Goal: Submit feedback/report problem

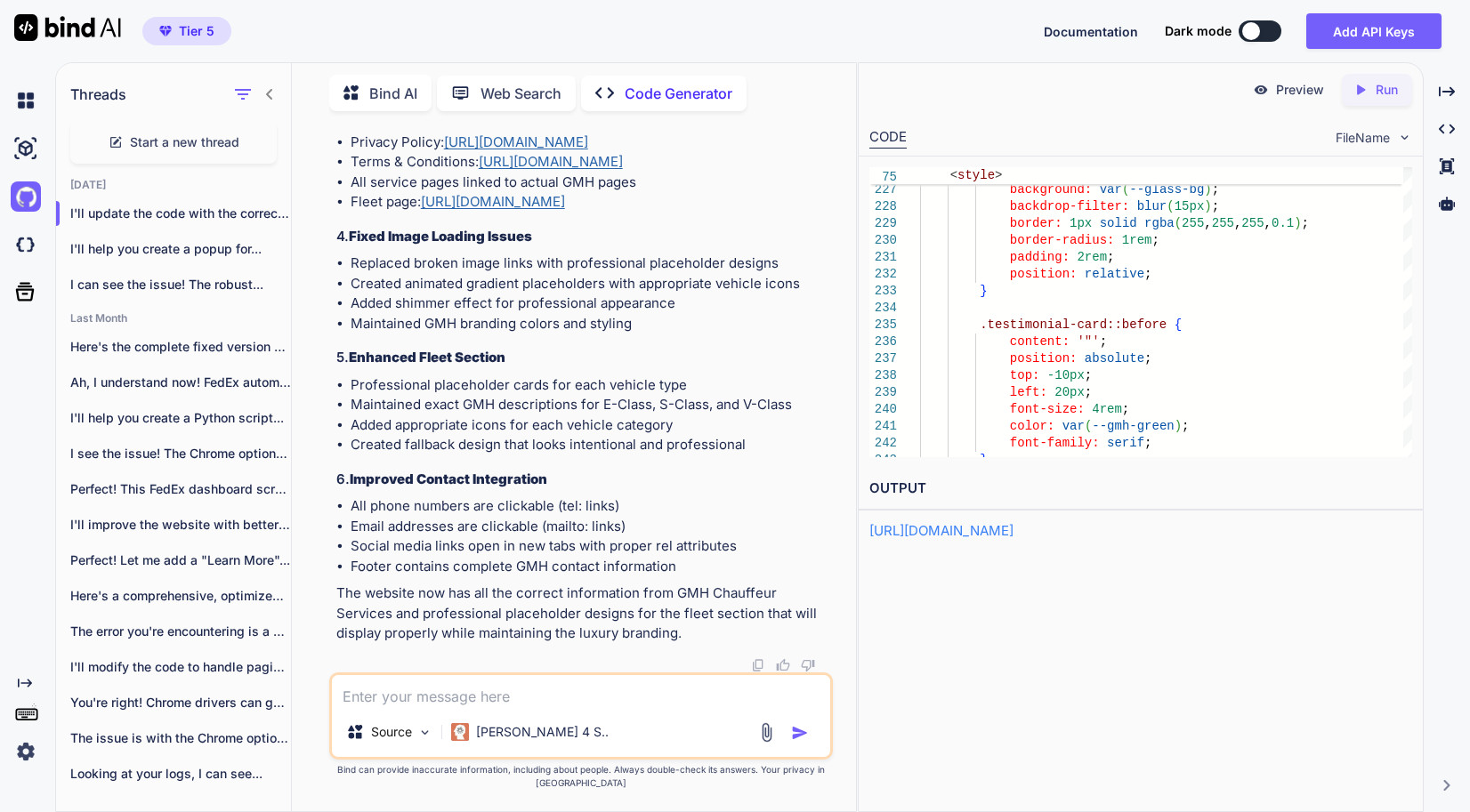
scroll to position [102855, 0]
click at [481, 705] on textarea at bounding box center [580, 691] width 498 height 32
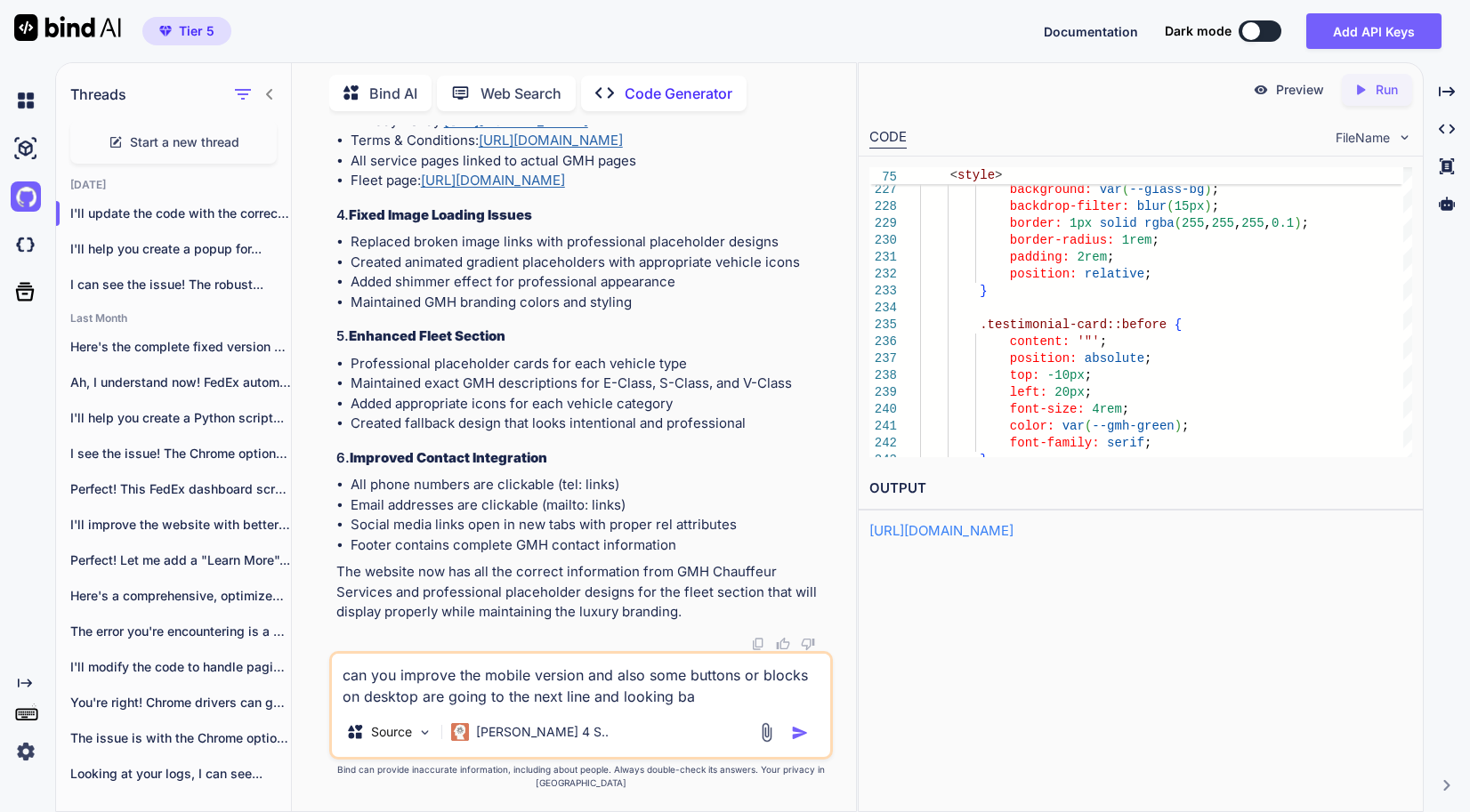
type textarea "can you improve the mobile version and also some buttons or blocks on desktop a…"
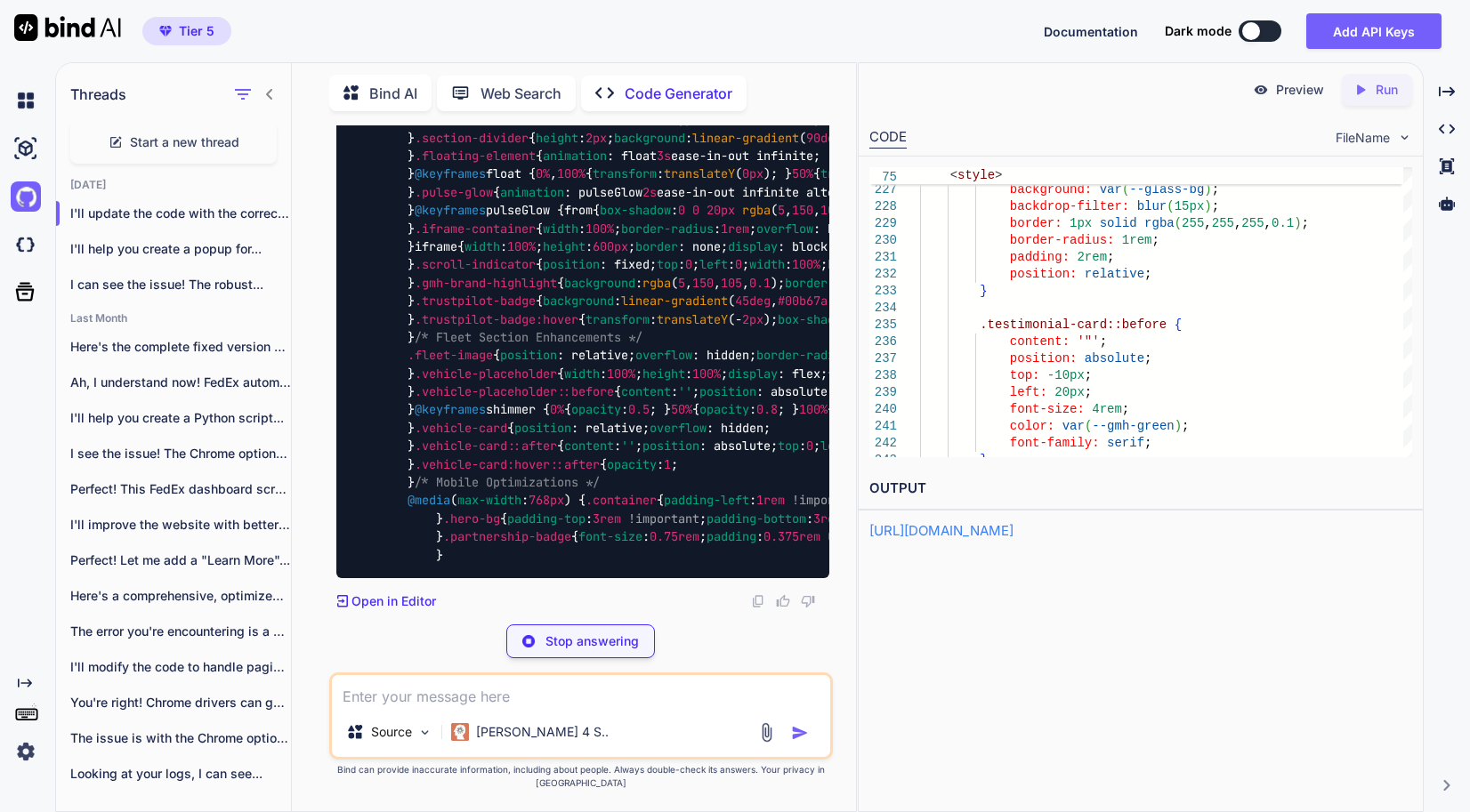
scroll to position [136321, 0]
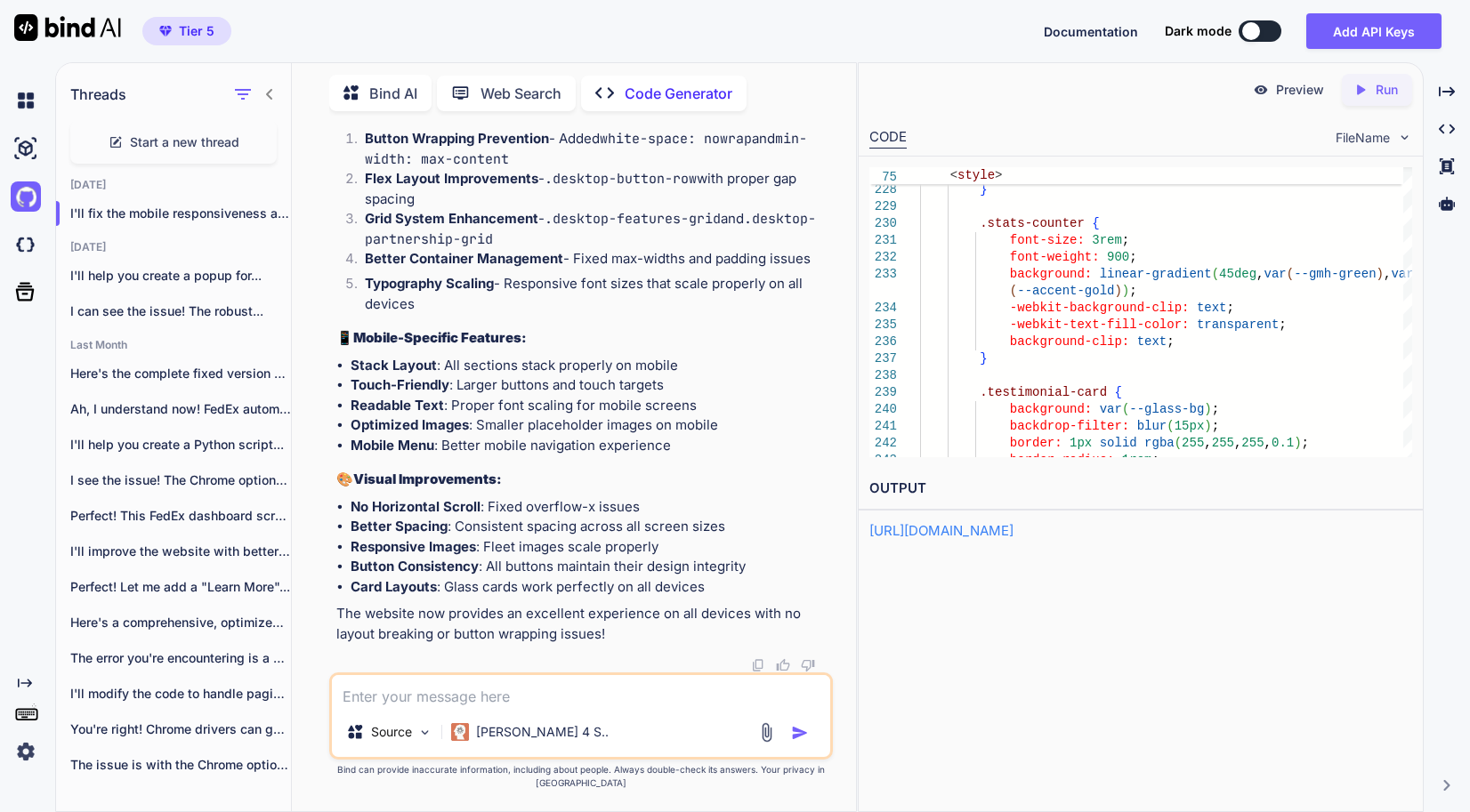
drag, startPoint x: 1371, startPoint y: 98, endPoint x: 1364, endPoint y: 105, distance: 9.9
click at [1371, 98] on div "Created with Pixso. Run" at bounding box center [1377, 90] width 70 height 32
click at [1014, 533] on link "[URL][DOMAIN_NAME]" at bounding box center [941, 531] width 144 height 17
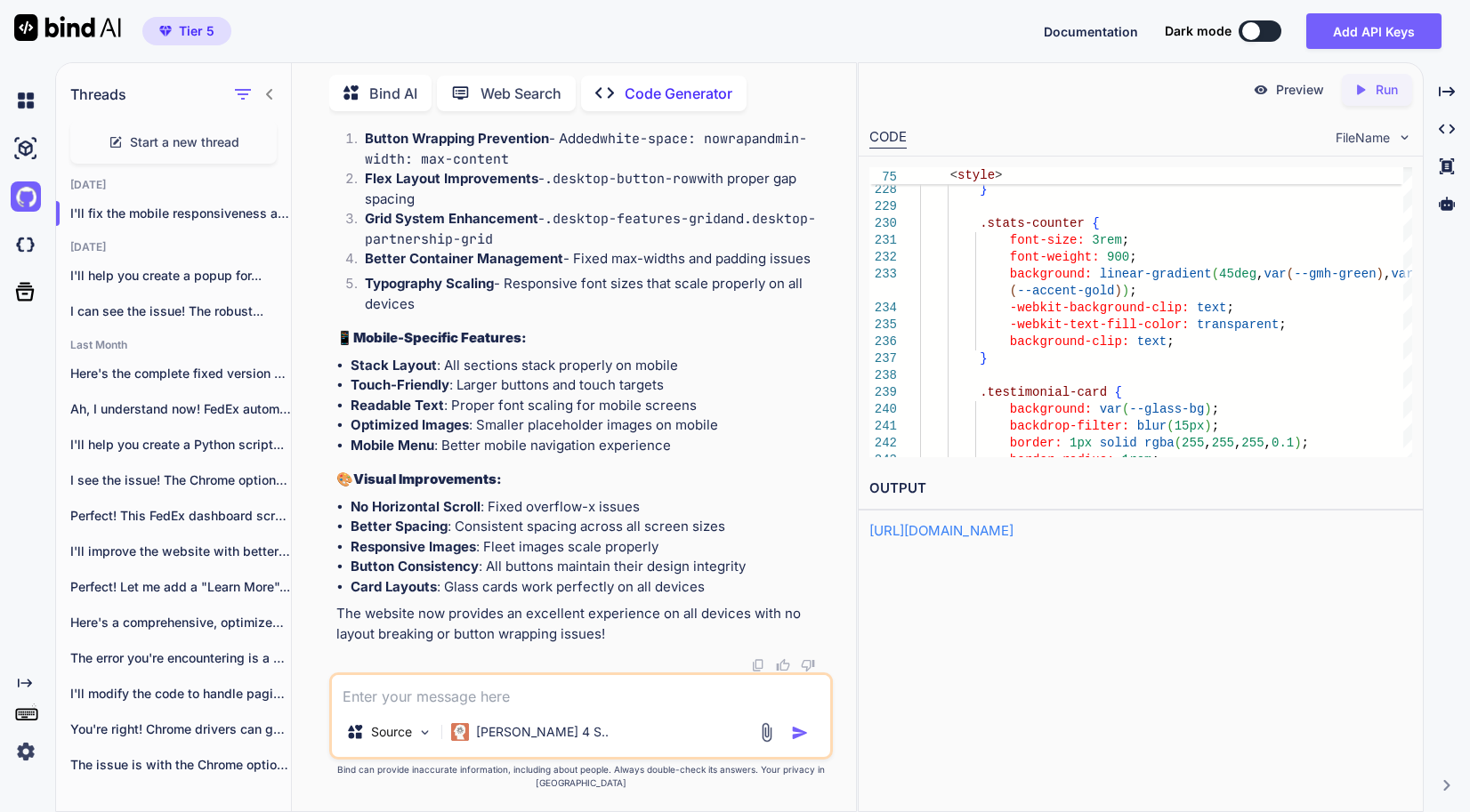
click at [557, 691] on textarea at bounding box center [580, 691] width 498 height 32
type textarea "mobile looks good but the desktop is also showing mobile version"
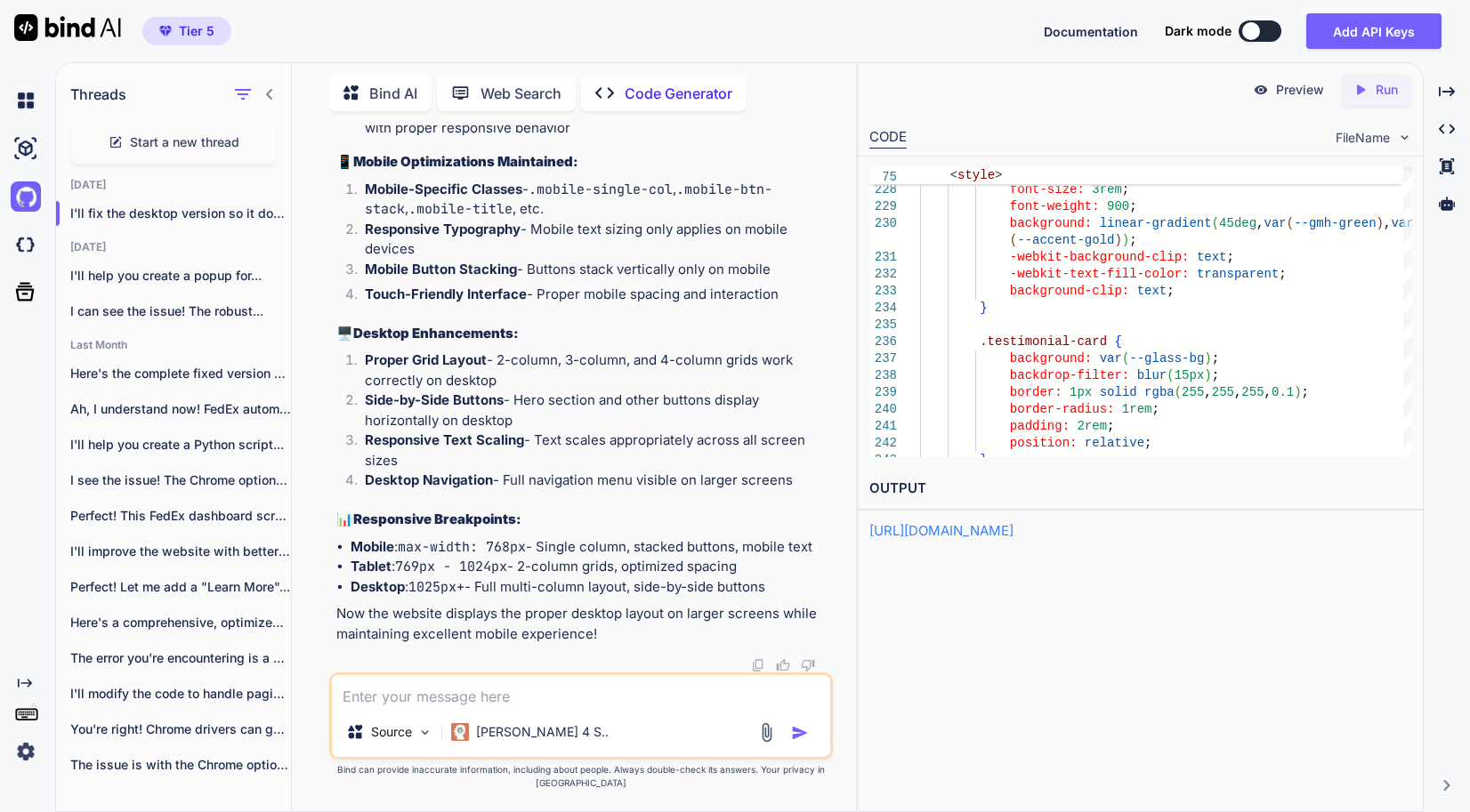
scroll to position [184993, 0]
click at [1393, 97] on p "Run" at bounding box center [1387, 90] width 22 height 18
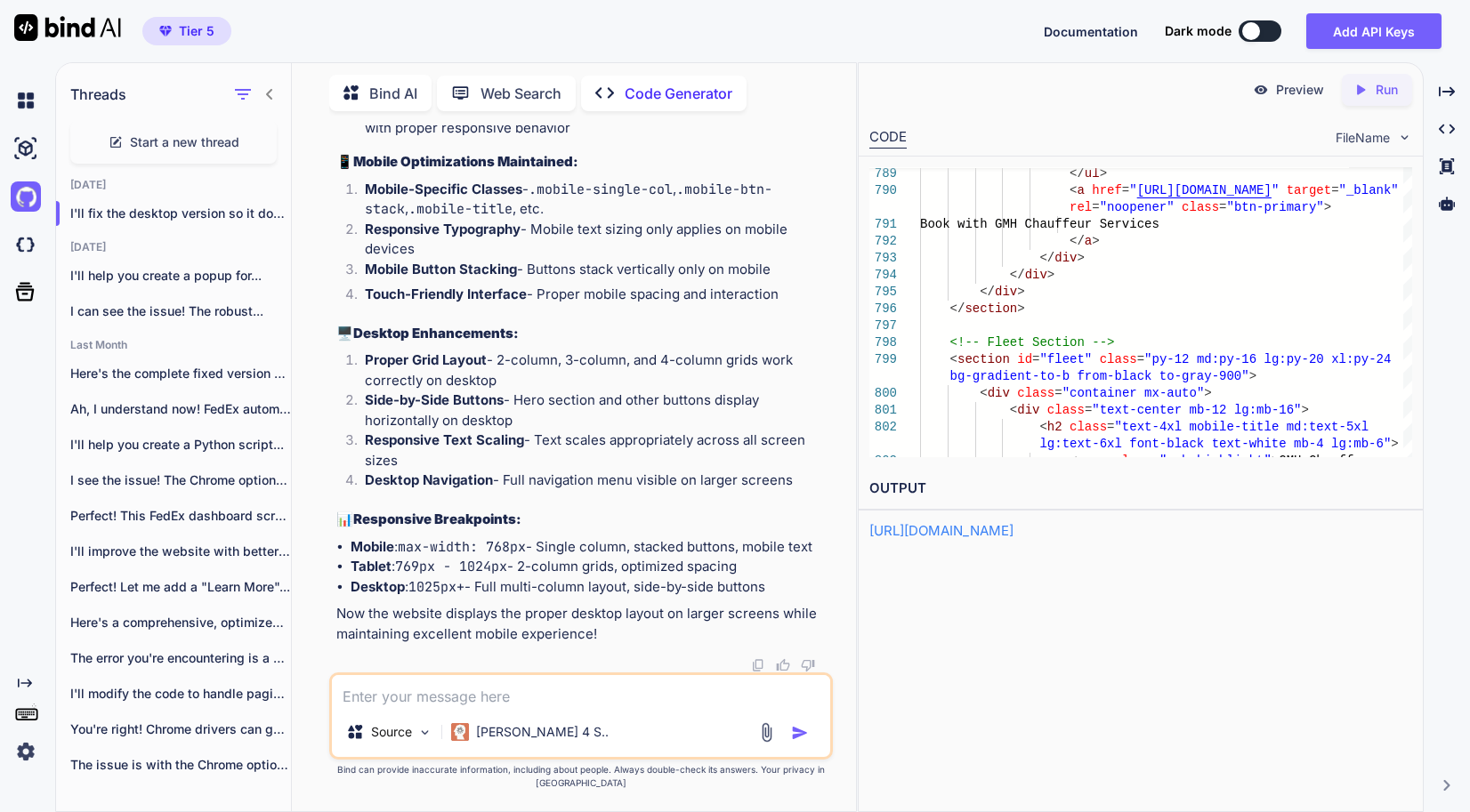
click at [1014, 527] on link "[URL][DOMAIN_NAME]" at bounding box center [941, 531] width 144 height 17
type textarea "<!-- ==========================================================================…"
